Goal: Task Accomplishment & Management: Use online tool/utility

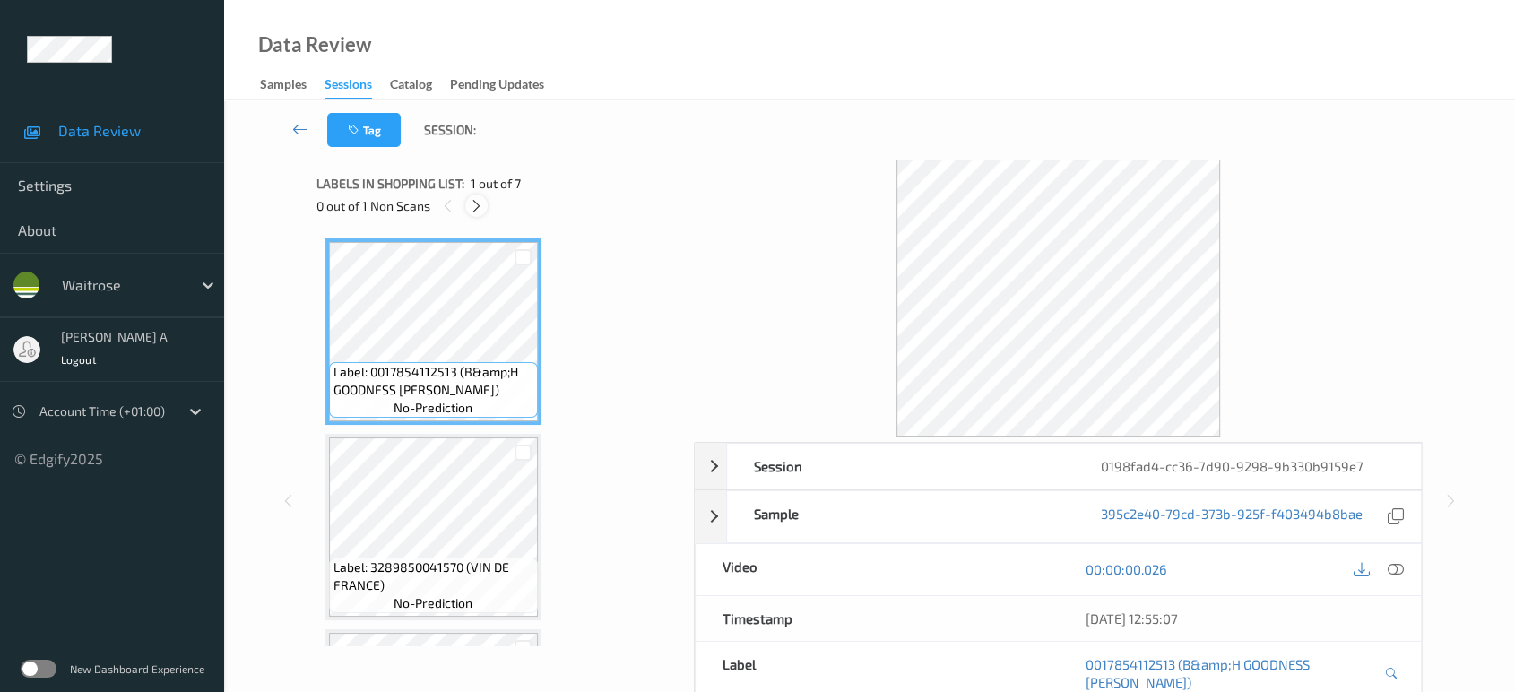
click at [476, 201] on icon at bounding box center [476, 206] width 15 height 16
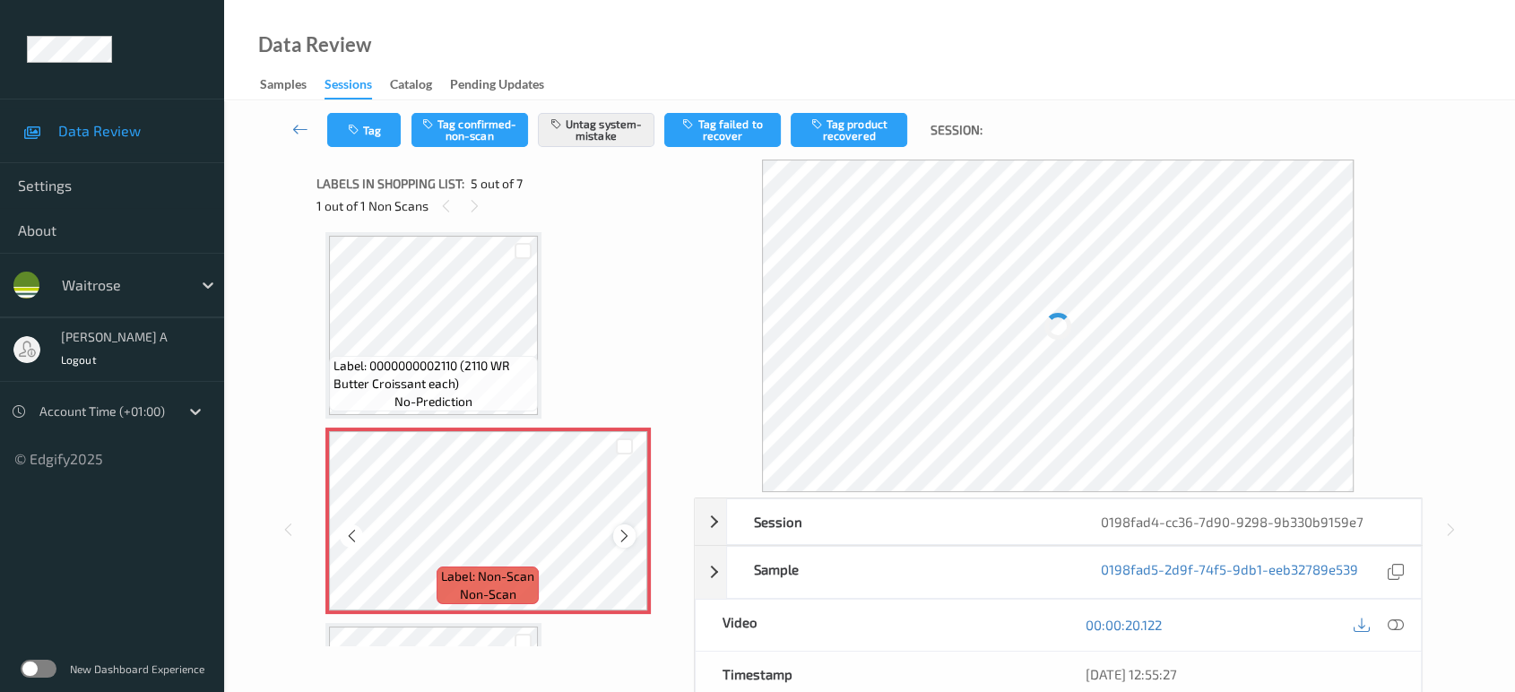
click at [624, 529] on icon at bounding box center [624, 536] width 15 height 16
click at [360, 158] on div "Tag Tag confirmed-non-scan Untag system-mistake Tag failed to recover Tag produ…" at bounding box center [869, 129] width 1217 height 59
click at [366, 135] on button "Tag" at bounding box center [363, 130] width 73 height 34
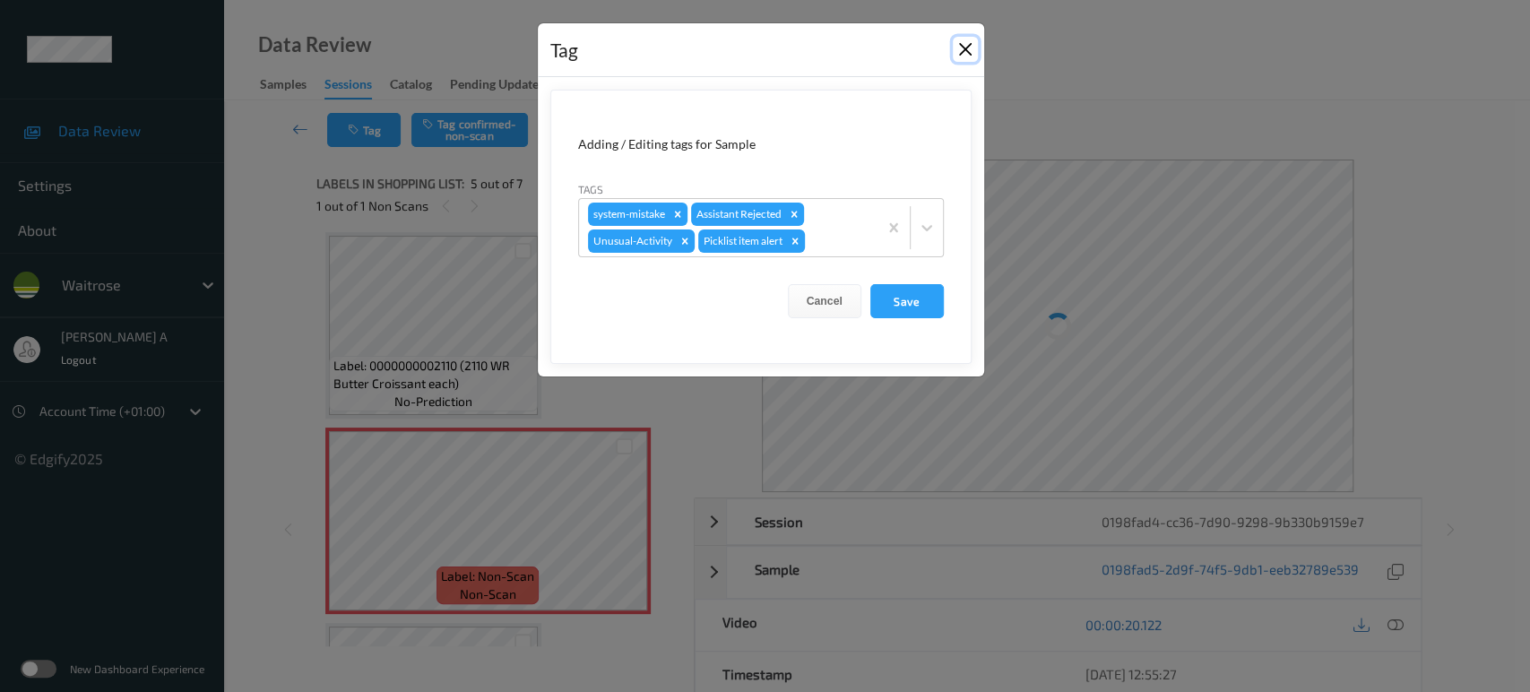
click at [966, 48] on button "Close" at bounding box center [965, 49] width 25 height 25
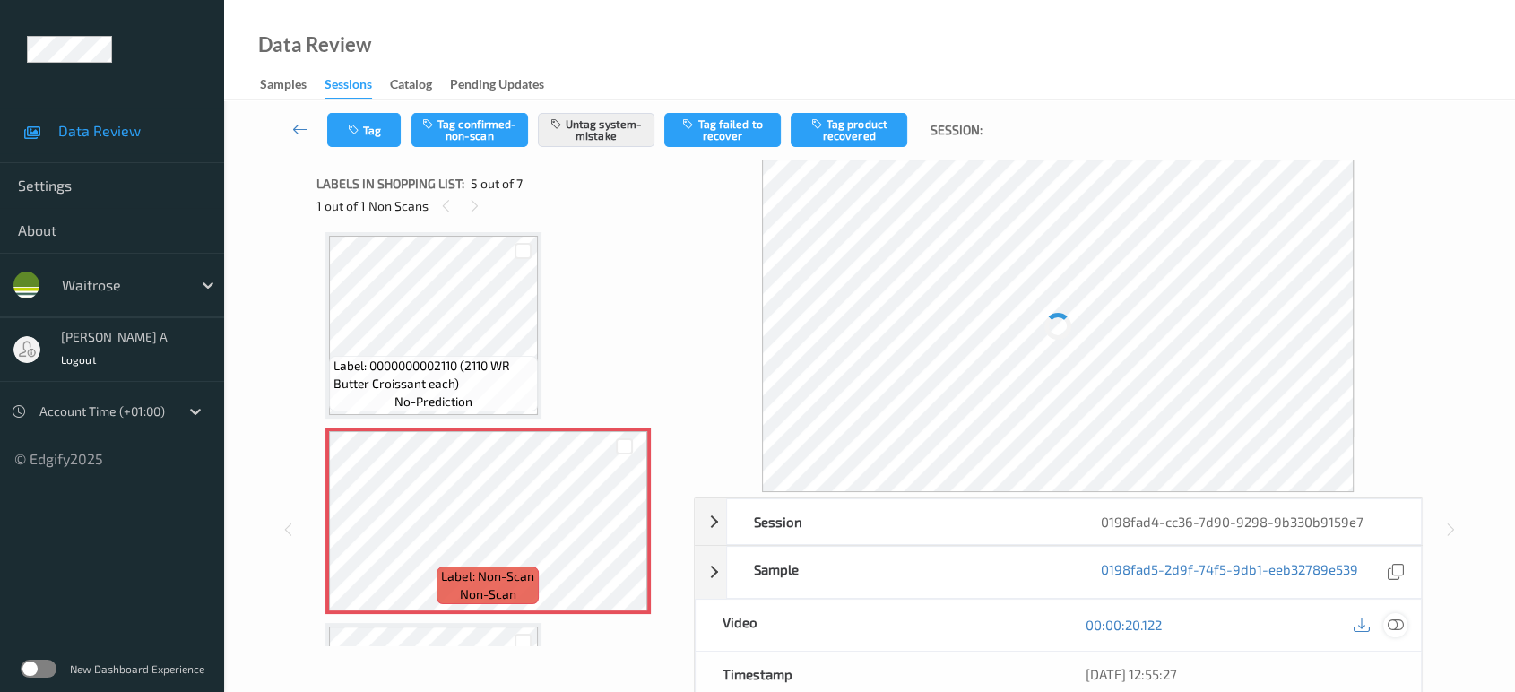
click at [1393, 618] on icon at bounding box center [1395, 625] width 16 height 16
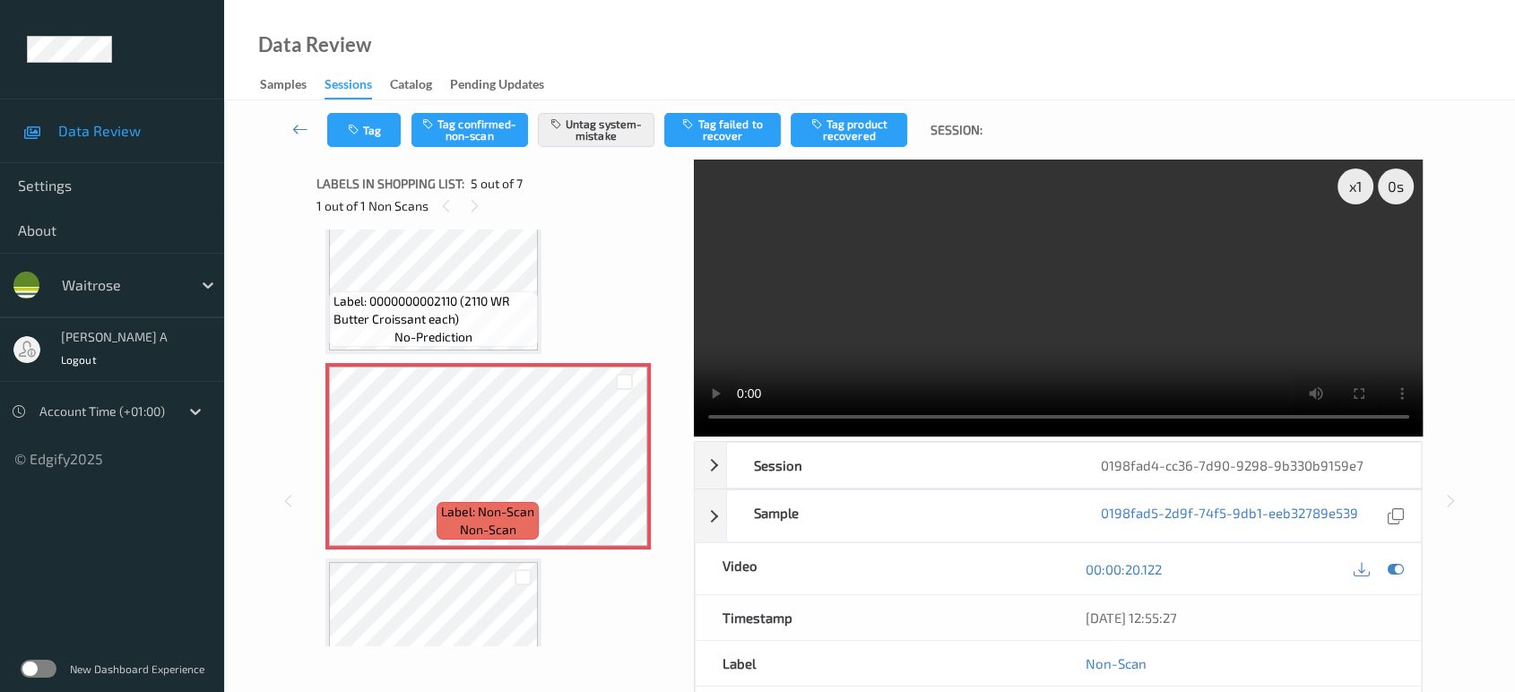
scroll to position [654, 0]
click at [626, 472] on icon at bounding box center [624, 474] width 15 height 16
click at [1144, 316] on video at bounding box center [1059, 298] width 730 height 277
